Goal: Navigation & Orientation: Find specific page/section

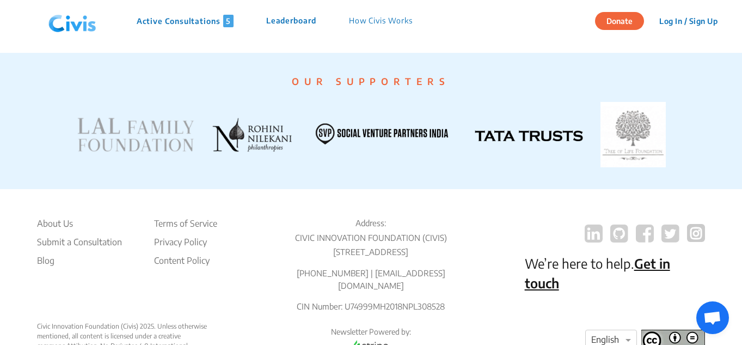
scroll to position [2189, 0]
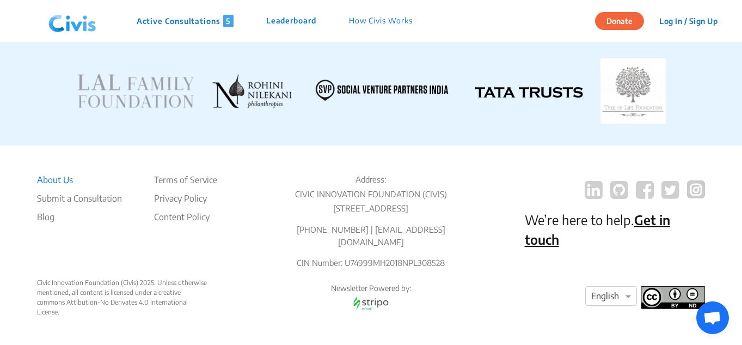
click at [59, 173] on li "About Us" at bounding box center [79, 179] width 85 height 13
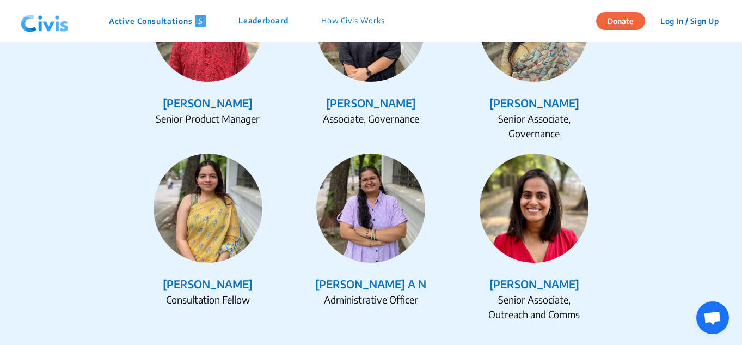
scroll to position [1627, 0]
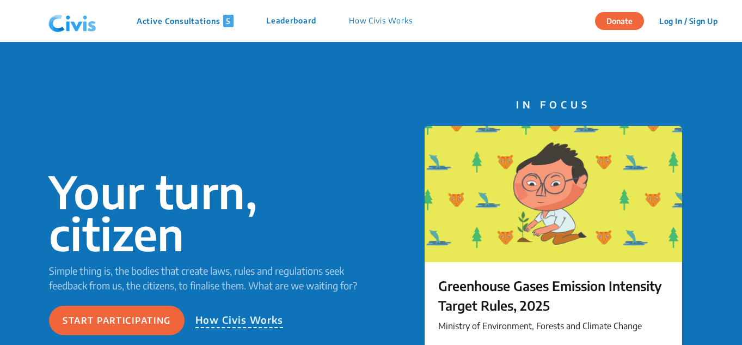
click at [197, 21] on p "Active Consultations 5" at bounding box center [185, 21] width 97 height 13
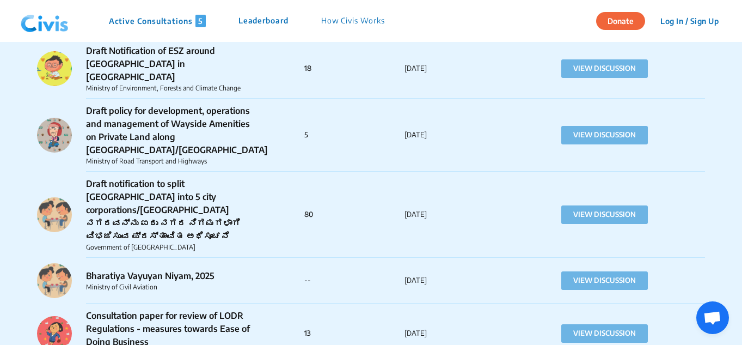
scroll to position [803, 0]
drag, startPoint x: 578, startPoint y: 183, endPoint x: 496, endPoint y: 207, distance: 85.0
click at [496, 207] on div "Draft notification to split [GEOGRAPHIC_DATA] into 5 city corporations/[GEOGRAP…" at bounding box center [371, 214] width 668 height 86
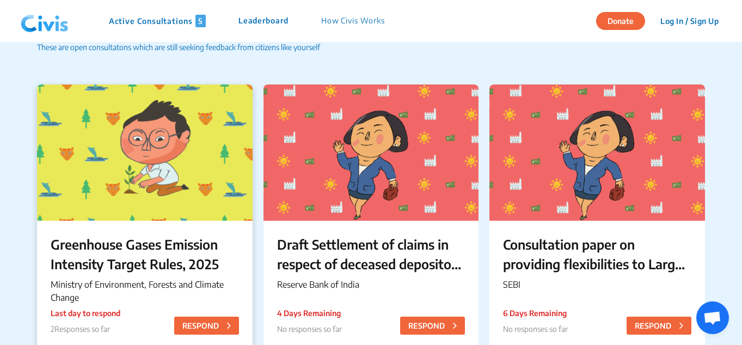
scroll to position [0, 0]
